Goal: Transaction & Acquisition: Purchase product/service

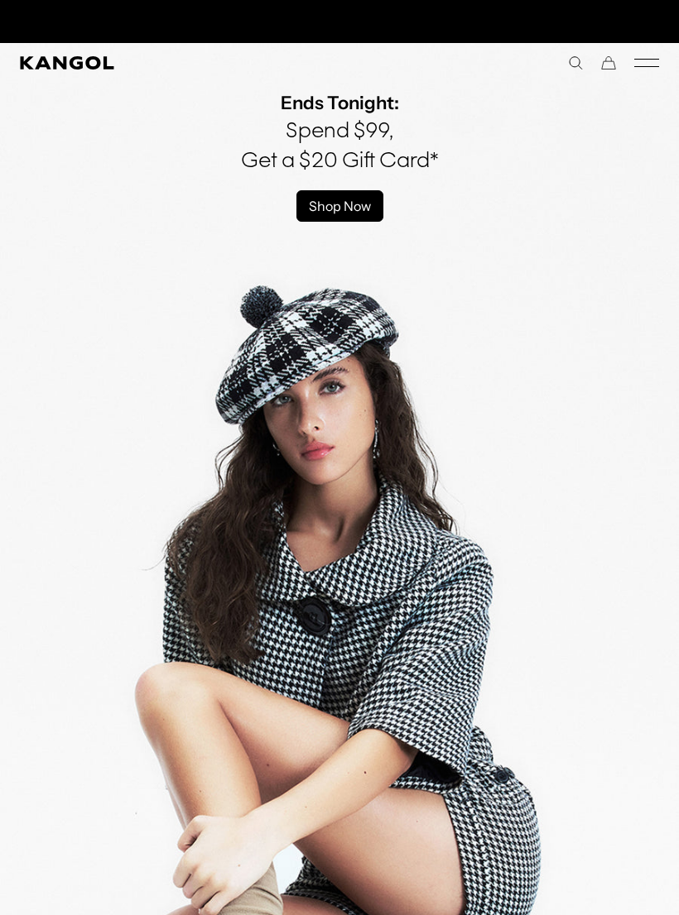
scroll to position [0, 341]
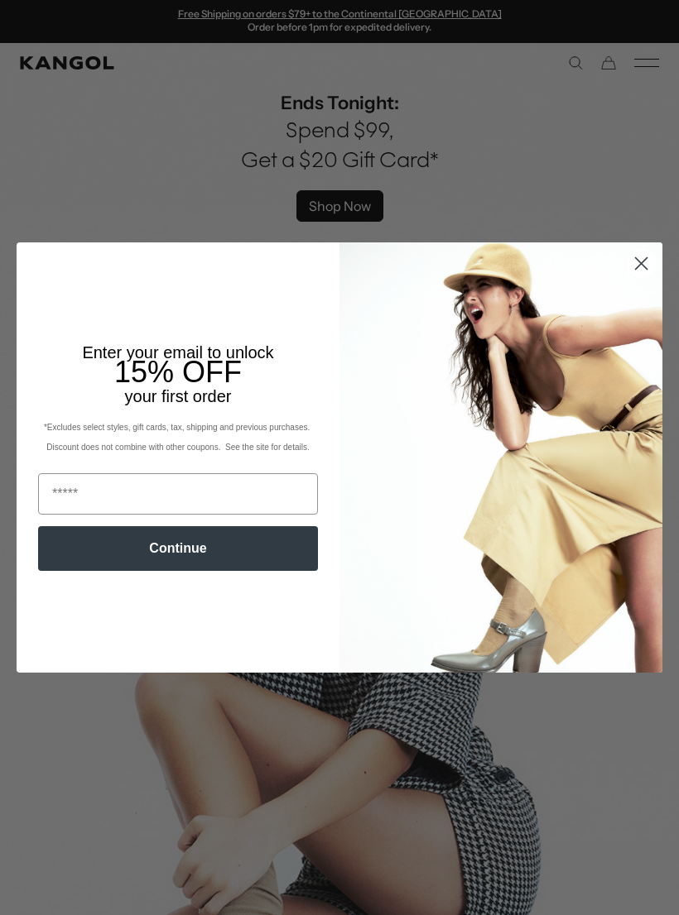
click at [650, 256] on circle "Close dialog" at bounding box center [640, 263] width 27 height 27
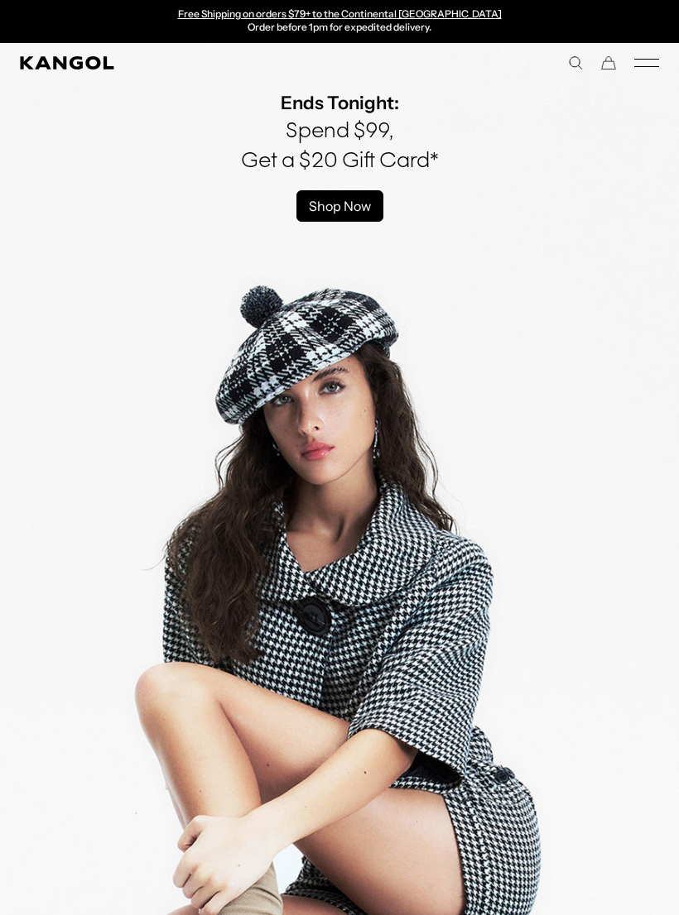
click at [650, 255] on div "Close dialog Enter your email to unlock 15% OFF your first order *Excludes sele…" at bounding box center [339, 457] width 679 height 430
click at [639, 67] on rect "Mobile Menu" at bounding box center [646, 66] width 25 height 1
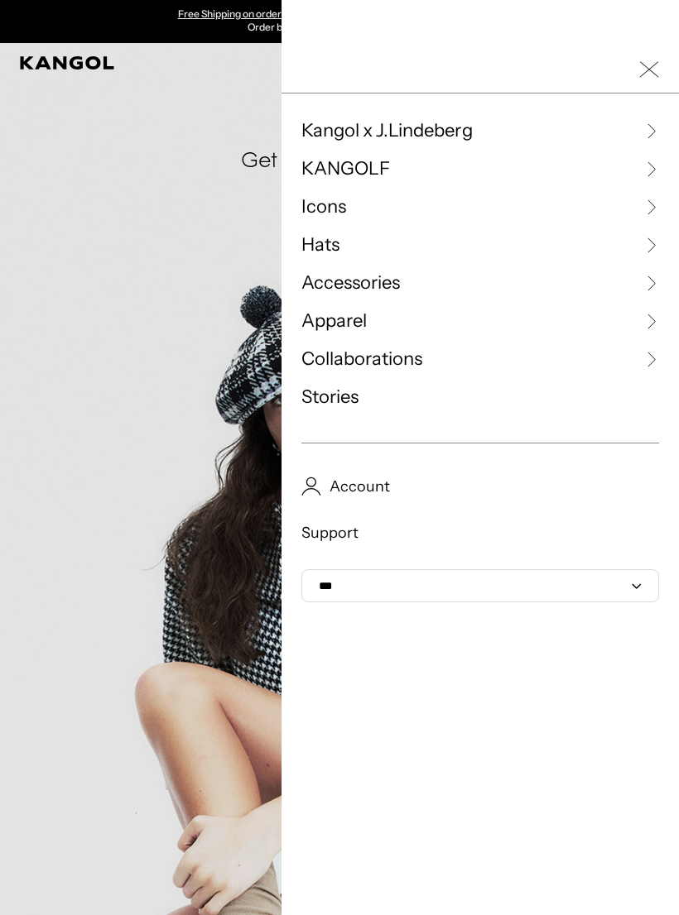
click at [315, 252] on span "Hats" at bounding box center [320, 245] width 38 height 25
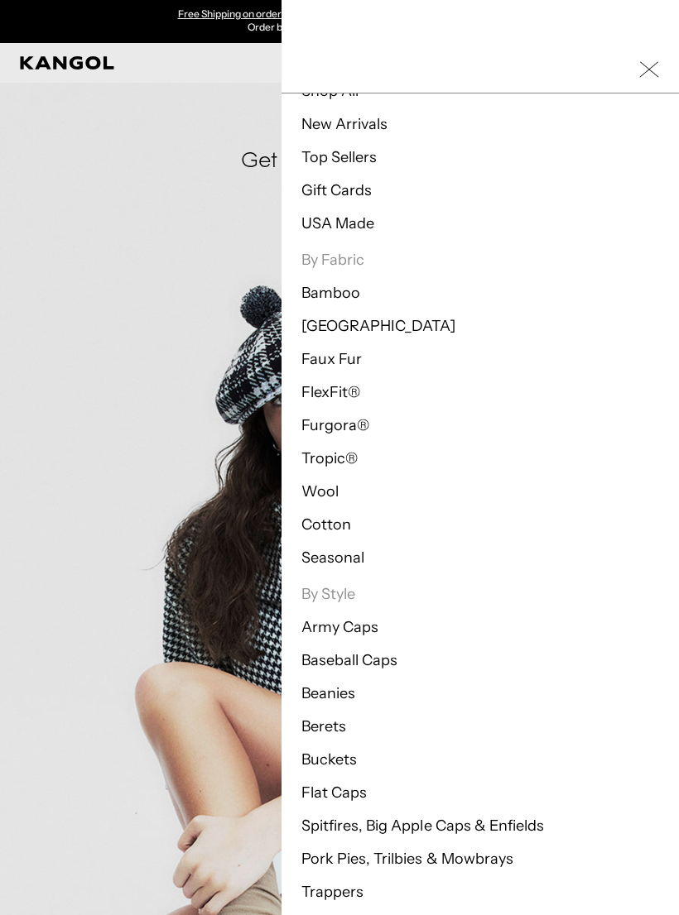
scroll to position [87, 0]
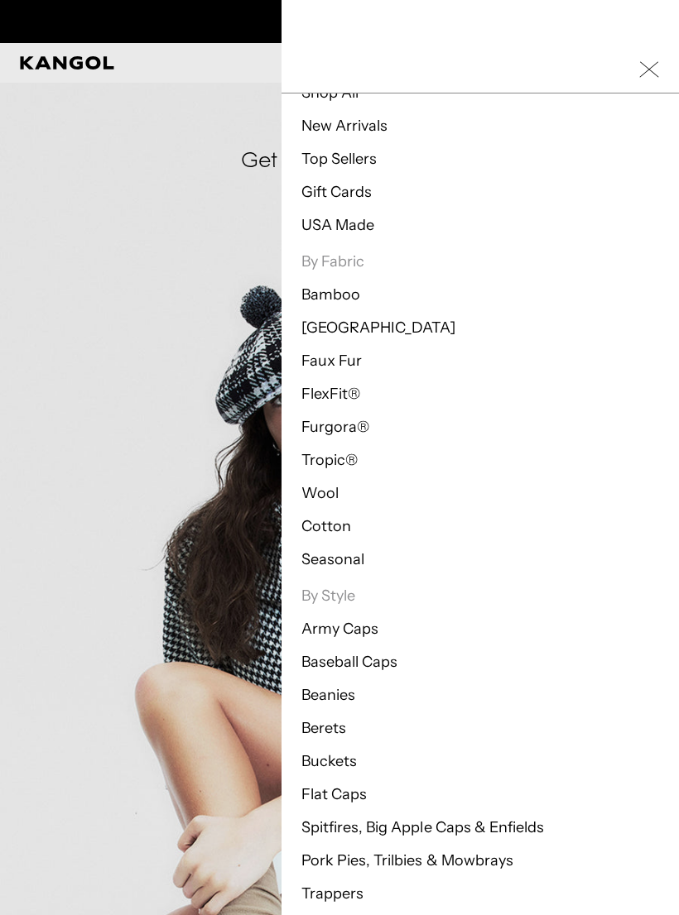
click at [329, 861] on link "Pork Pies, Trilbies & Mowbrays" at bounding box center [407, 860] width 212 height 18
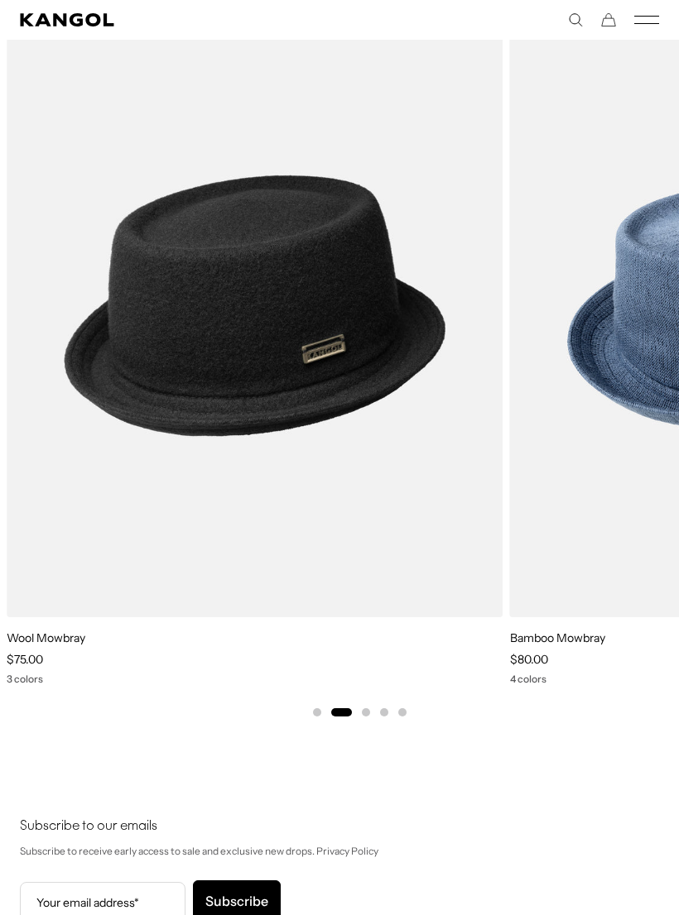
click at [0, 0] on img "2 of 5" at bounding box center [0, 0] width 0 height 0
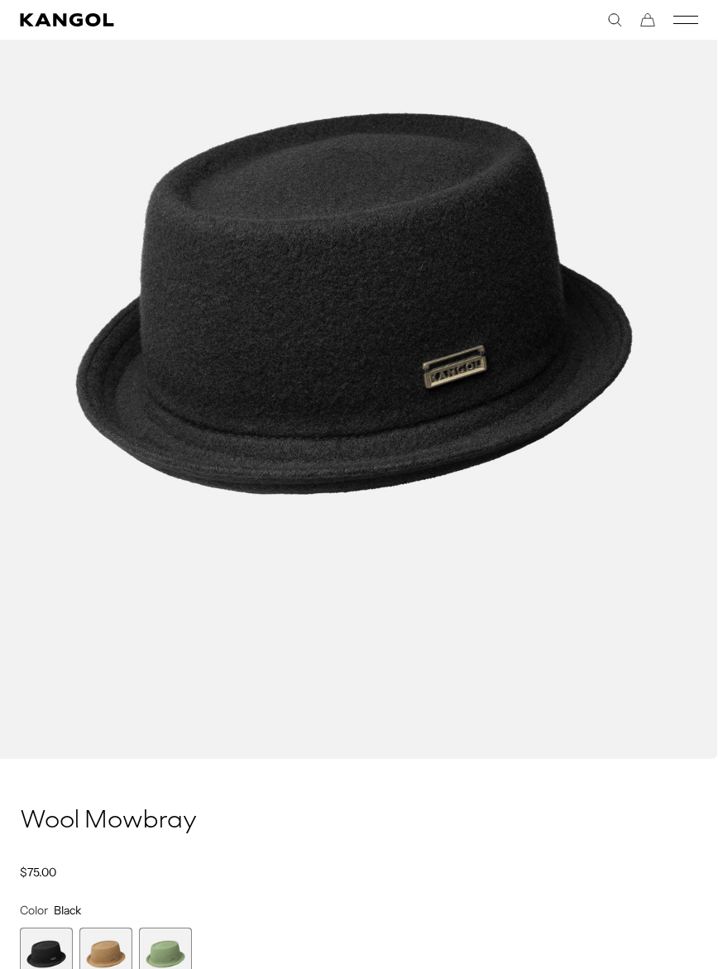
click at [681, 261] on img "1 of 1" at bounding box center [354, 304] width 728 height 910
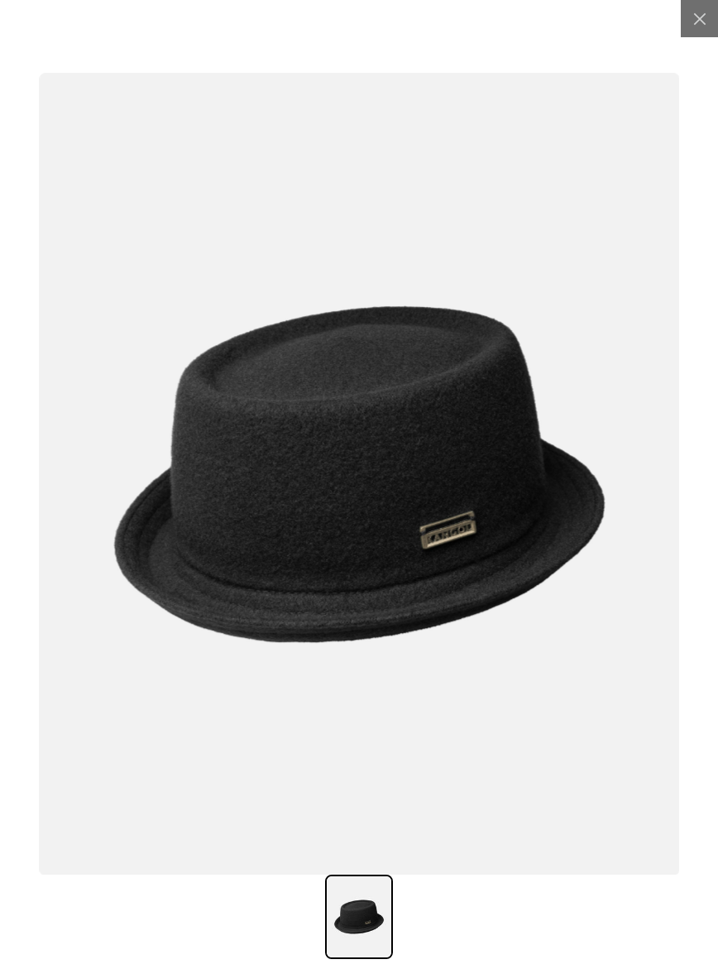
scroll to position [0, 341]
click at [698, 30] on div at bounding box center [699, 18] width 37 height 37
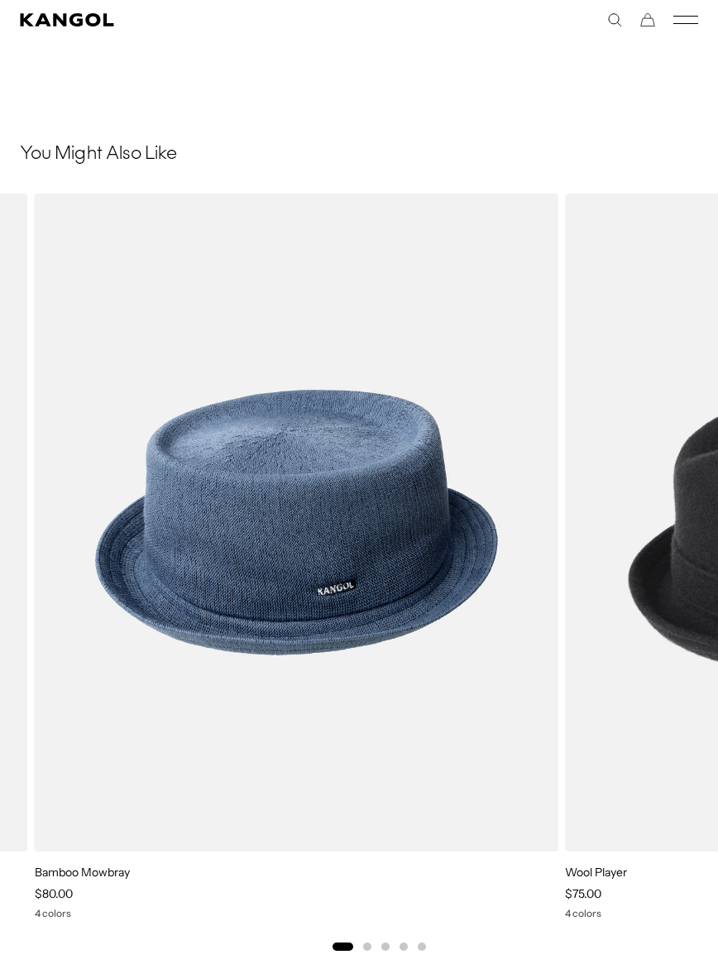
scroll to position [1652, 0]
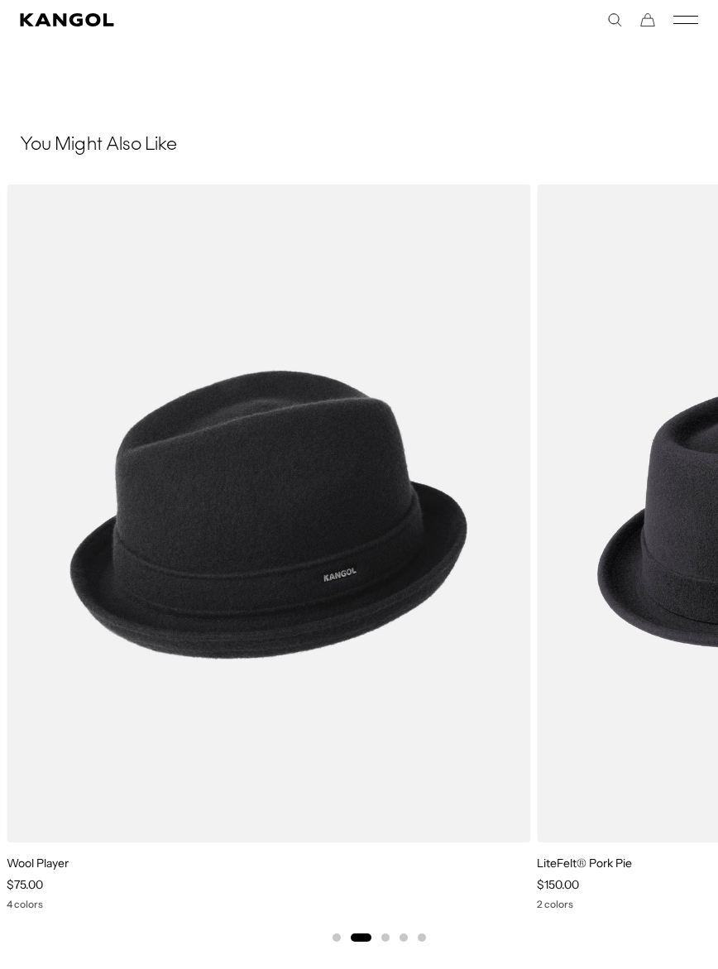
click at [0, 0] on img "2 of 5" at bounding box center [0, 0] width 0 height 0
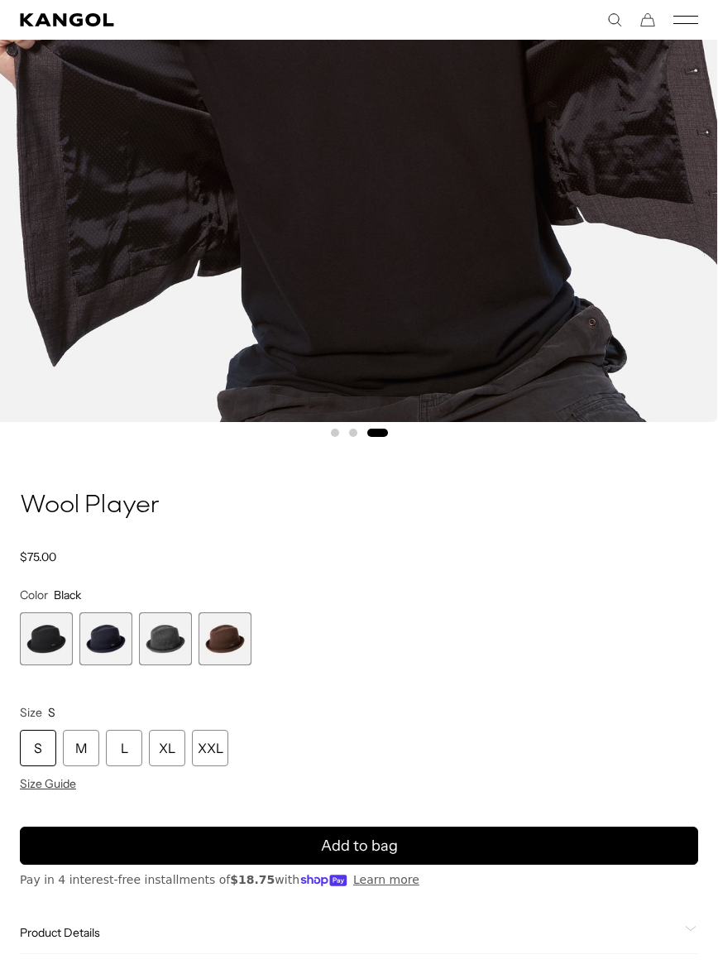
scroll to position [652, 0]
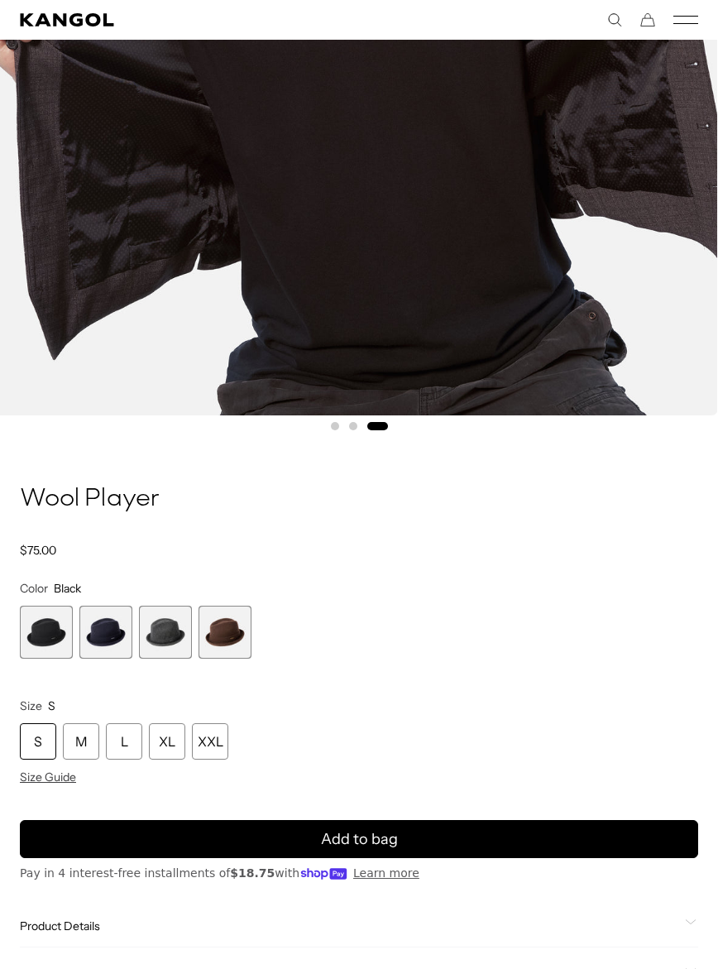
click at [217, 640] on span "4 of 4" at bounding box center [225, 632] width 53 height 53
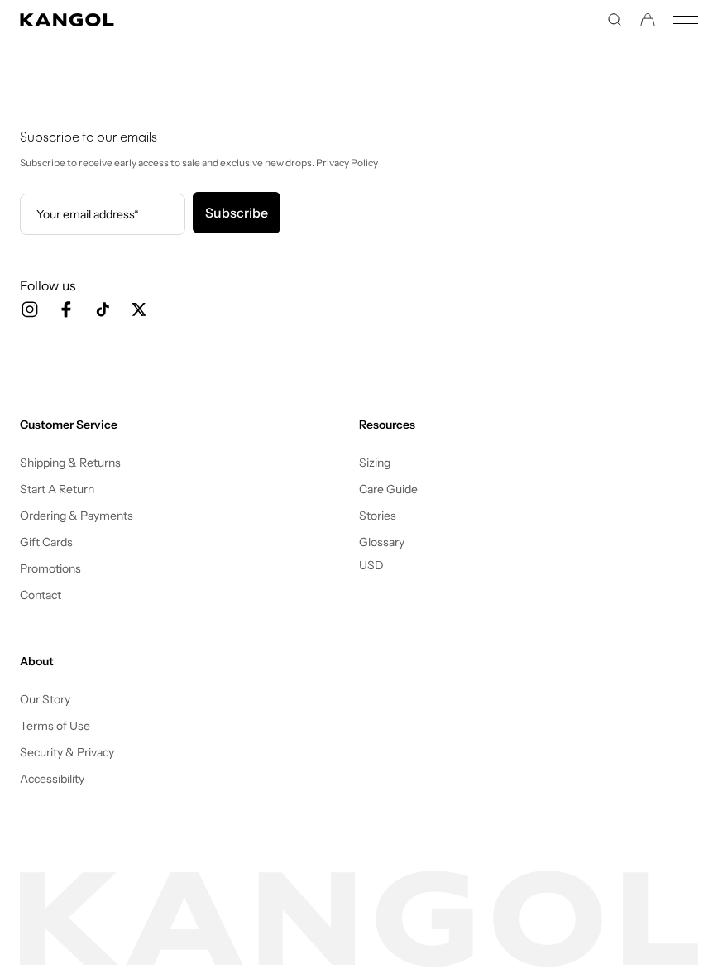
scroll to position [3547, 0]
